Goal: Task Accomplishment & Management: Manage account settings

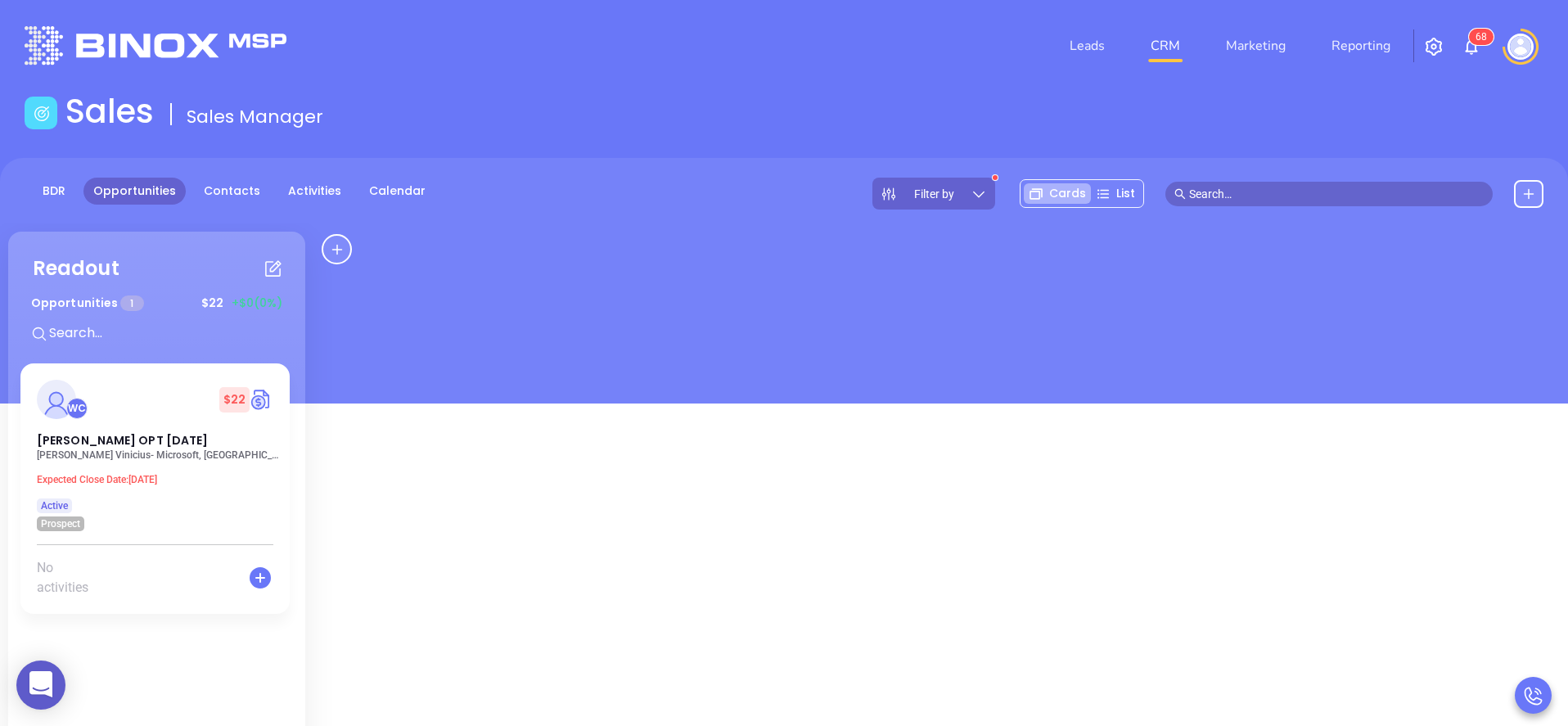
click at [1435, 47] on img "button" at bounding box center [1434, 47] width 20 height 20
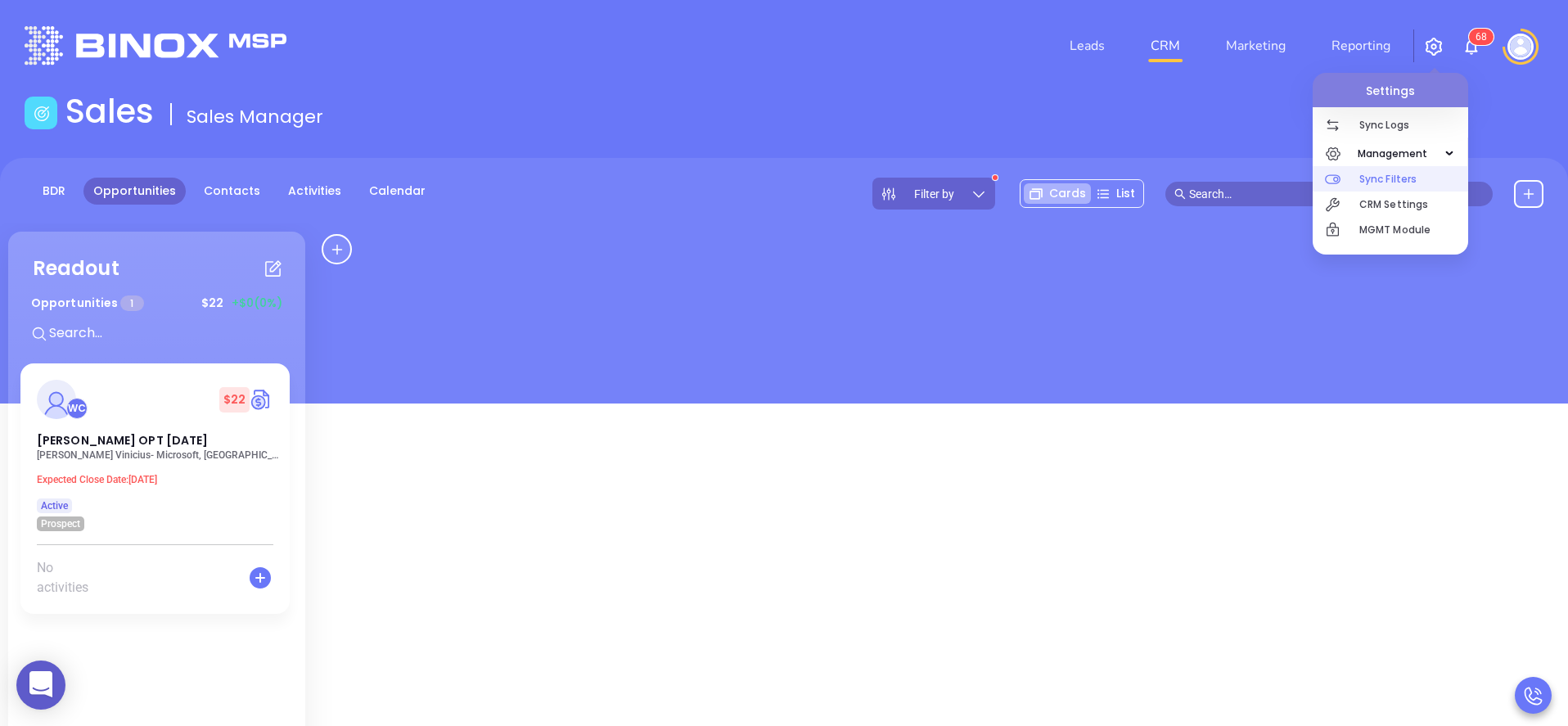
click at [1406, 178] on p "Sync Filters" at bounding box center [1413, 178] width 109 height 25
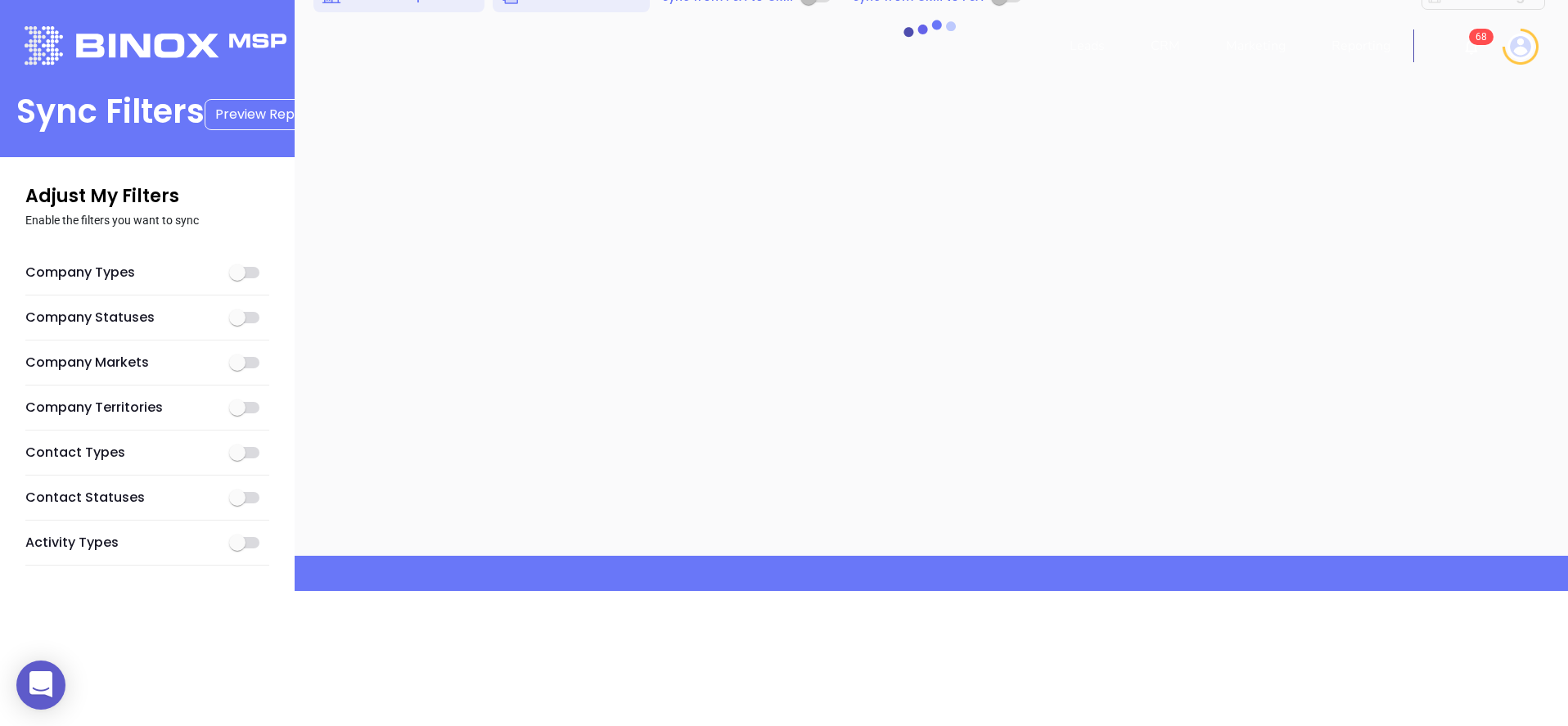
checkbox input "true"
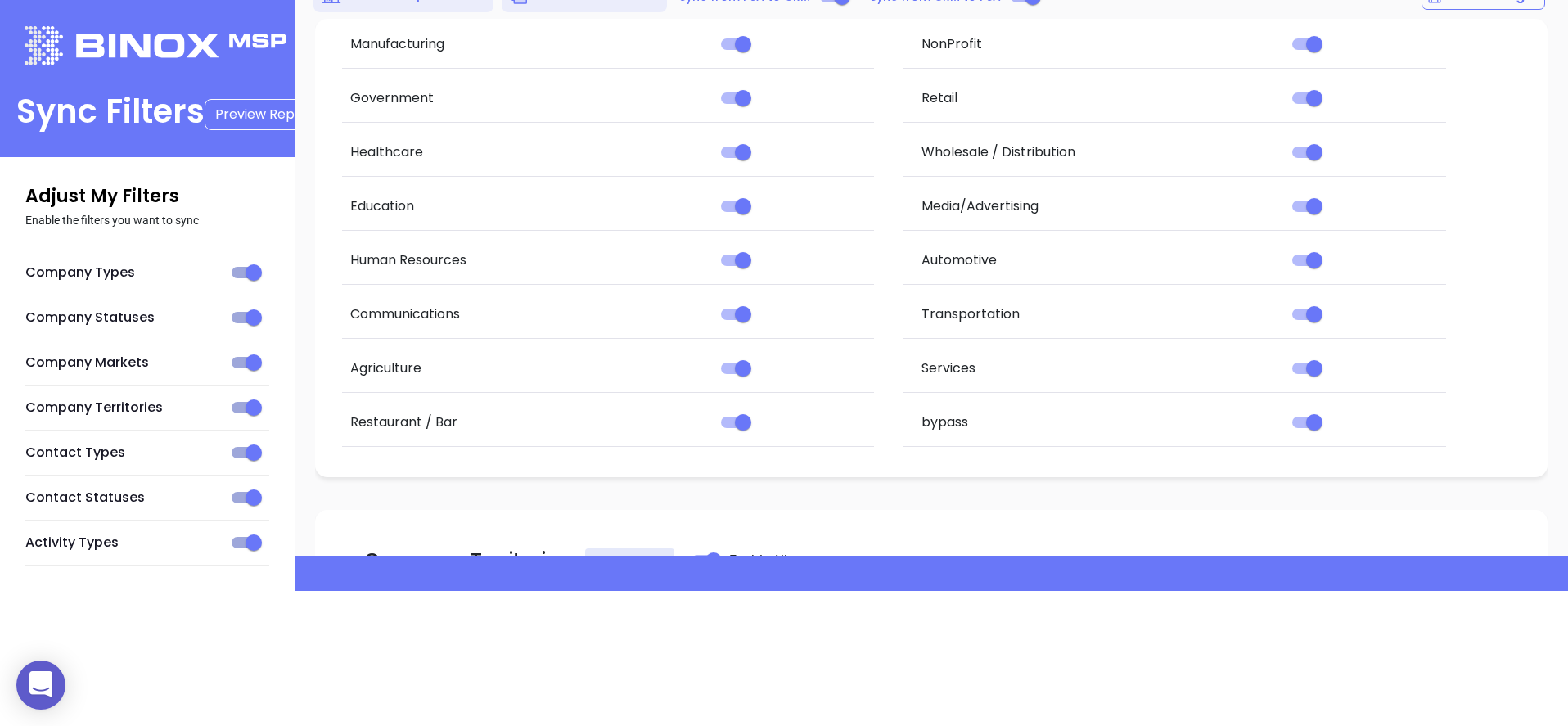
scroll to position [290, 0]
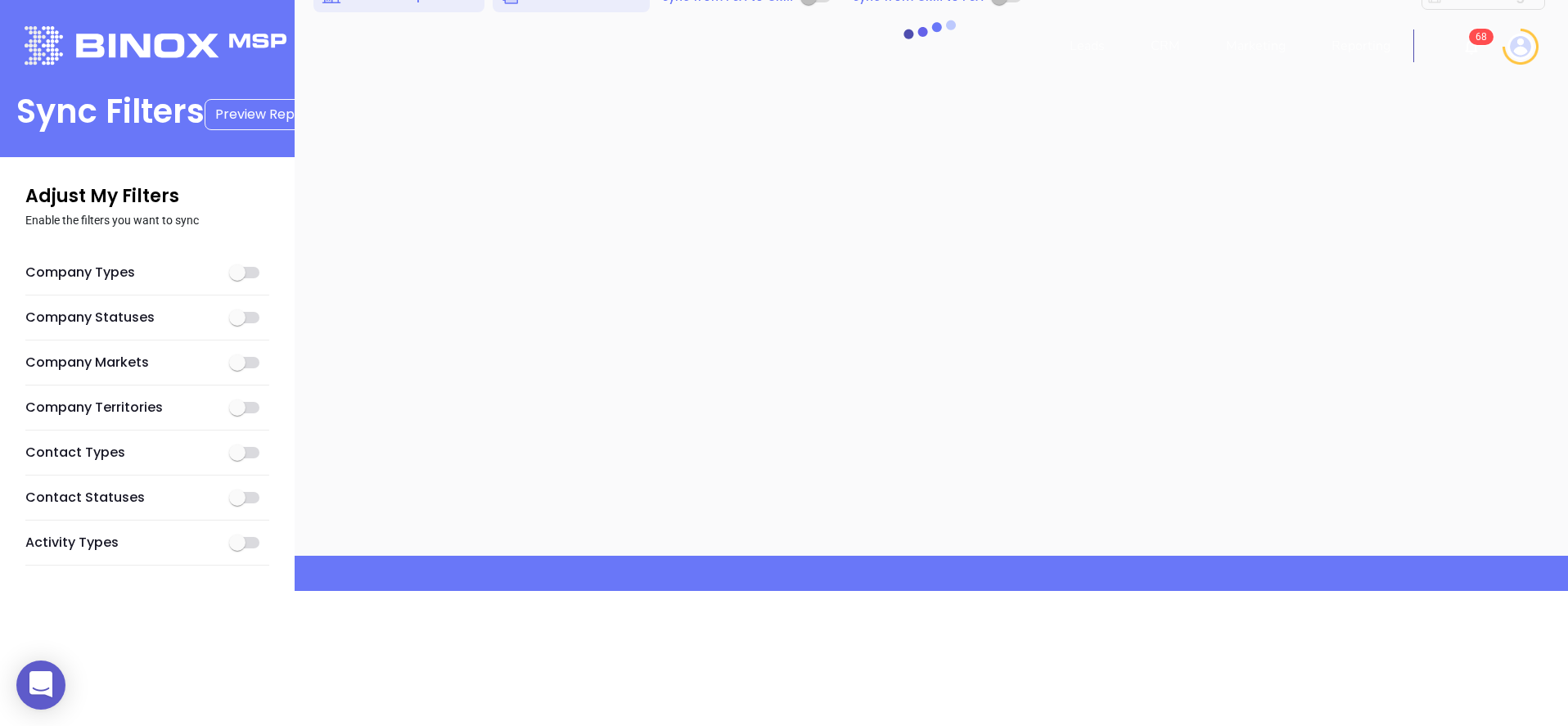
checkbox input "true"
